Goal: Information Seeking & Learning: Check status

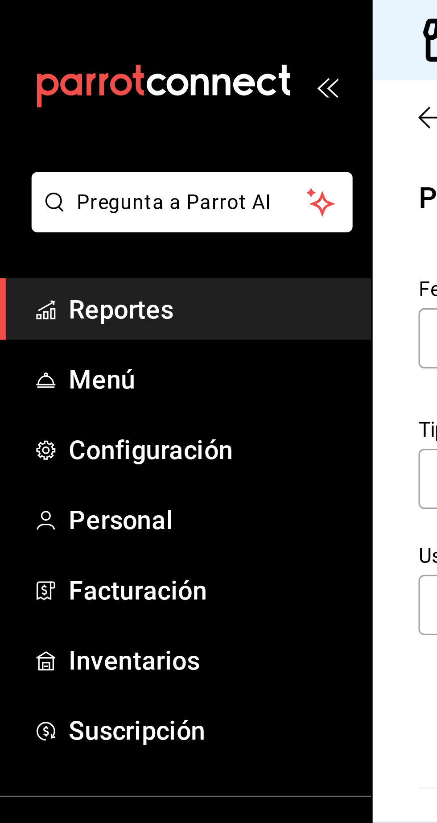
click at [67, 94] on span "Reportes" at bounding box center [64, 96] width 87 height 12
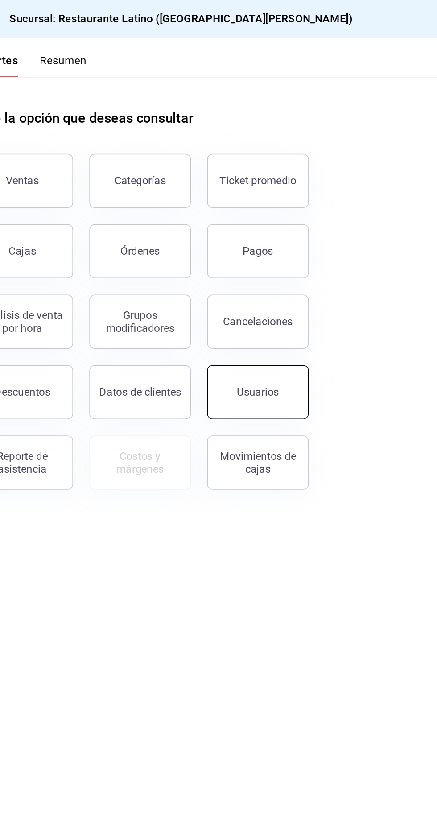
click at [323, 270] on button "Usuarios" at bounding box center [319, 259] width 67 height 36
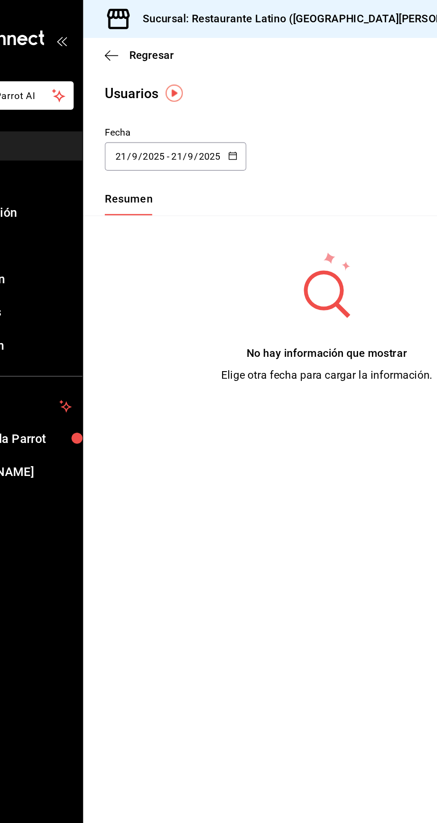
click at [180, 100] on input "21" at bounding box center [178, 103] width 8 height 7
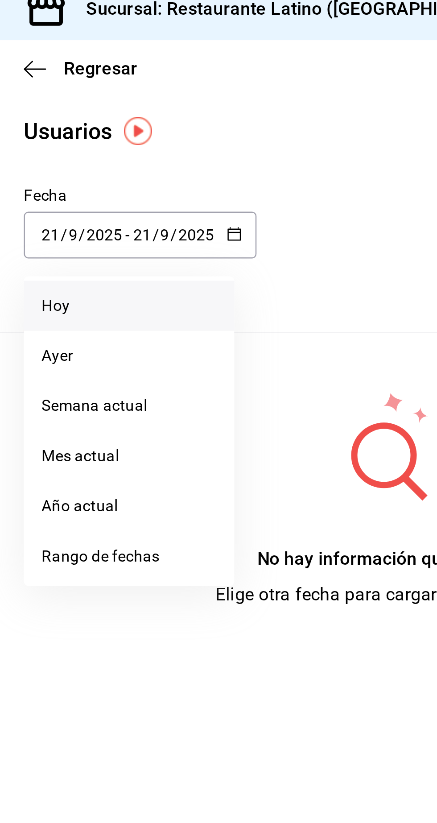
click at [148, 130] on li "Hoy" at bounding box center [172, 131] width 84 height 20
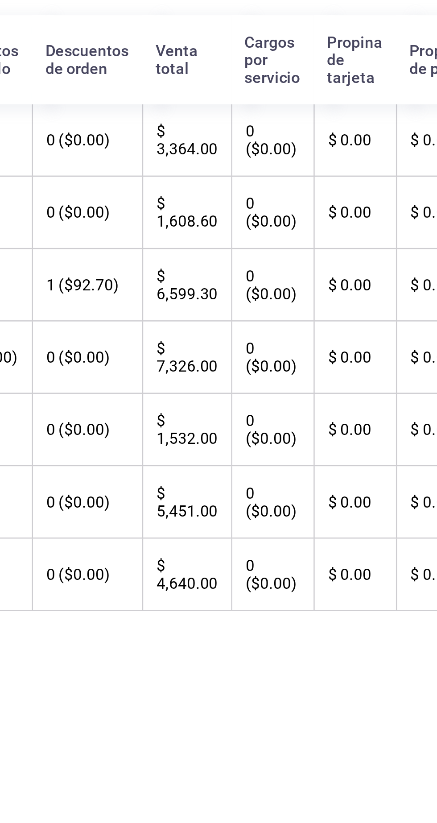
click at [324, 137] on div "Regresar Usuarios Fecha 2025-09-21 21 / 9 / 2025 - 2025-09-21 21 / 9 / 2025 Hor…" at bounding box center [276, 424] width 321 height 798
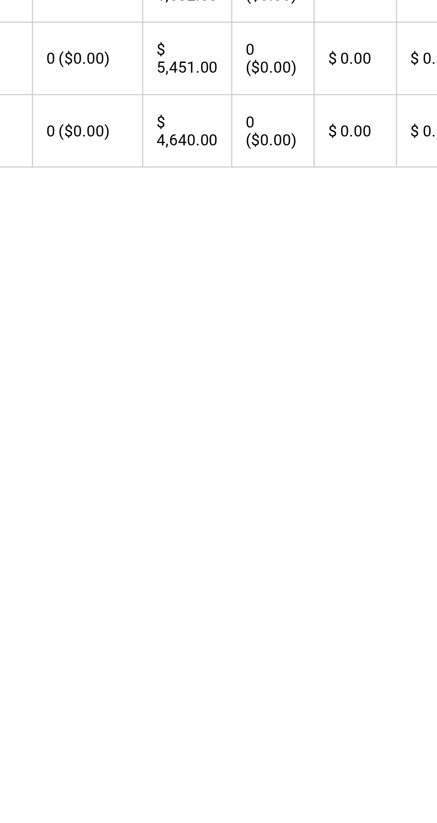
click at [319, 352] on th "$ 5,451.00" at bounding box center [337, 337] width 36 height 29
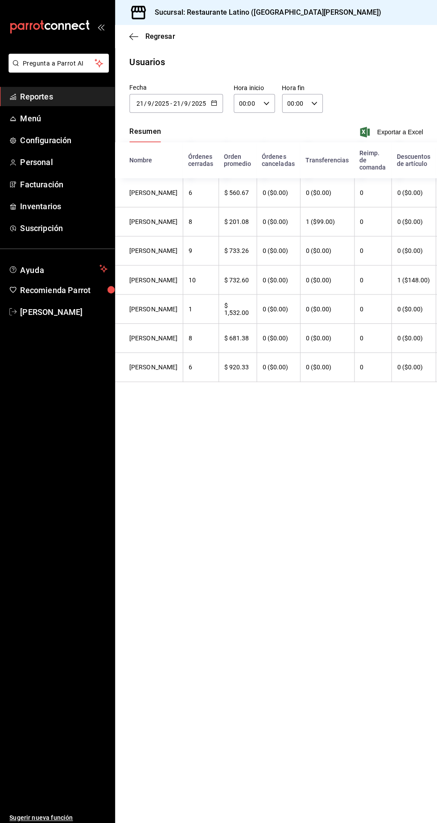
scroll to position [0, 161]
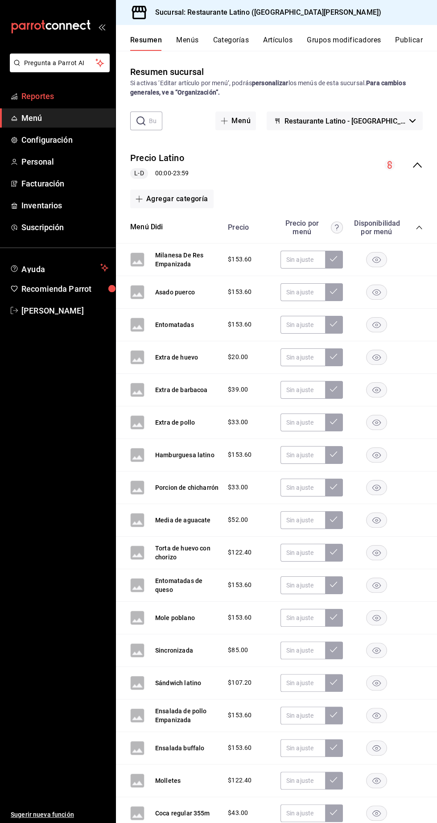
click at [25, 97] on span "Reportes" at bounding box center [64, 96] width 87 height 12
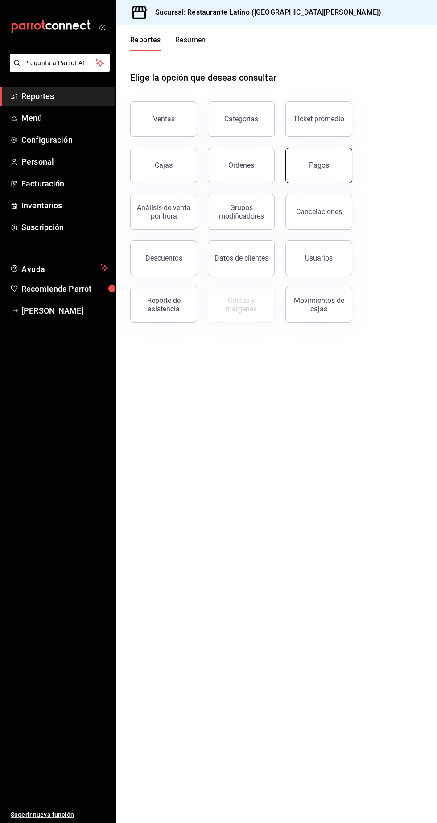
click at [315, 174] on button "Pagos" at bounding box center [319, 166] width 67 height 36
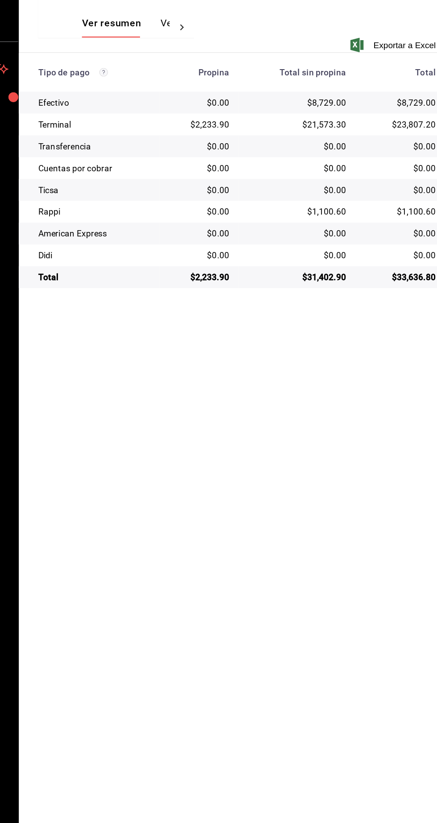
scroll to position [7, 0]
